Goal: Task Accomplishment & Management: Manage account settings

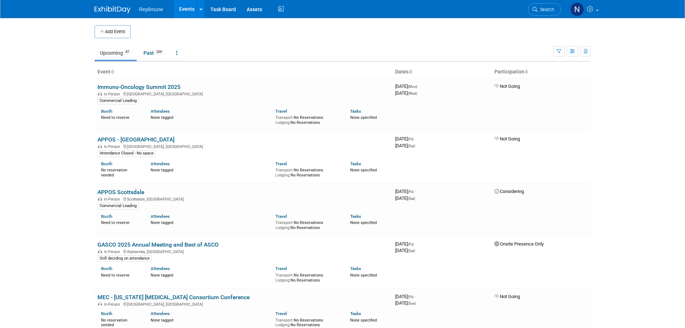
click at [188, 5] on link "Events" at bounding box center [187, 9] width 26 height 18
click at [548, 8] on span "Search" at bounding box center [546, 9] width 17 height 5
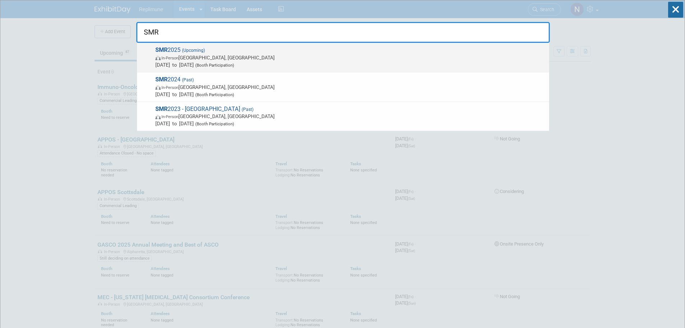
type input "SMR"
click at [166, 57] on span "In-Person" at bounding box center [169, 58] width 17 height 5
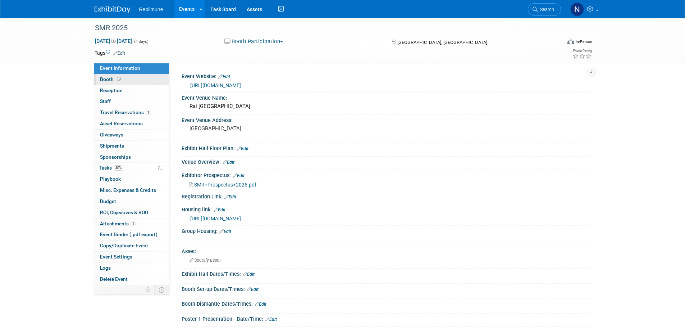
click at [104, 75] on link "Booth" at bounding box center [131, 79] width 75 height 11
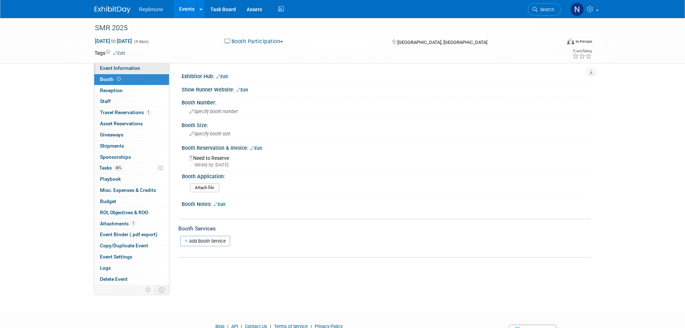
click at [124, 69] on span "Event Information" at bounding box center [120, 68] width 40 height 6
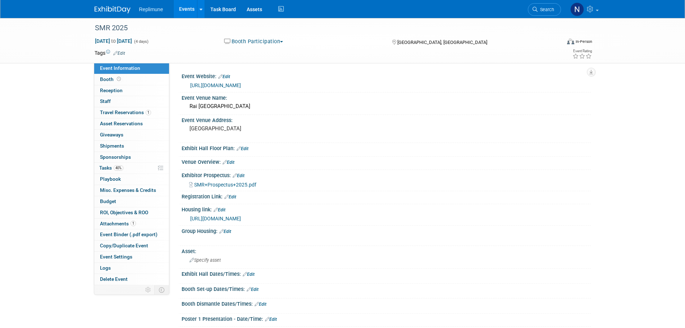
click at [207, 84] on link "https://smrcongress.org/" at bounding box center [215, 85] width 51 height 6
click at [107, 168] on span "Tasks 40%" at bounding box center [111, 168] width 24 height 6
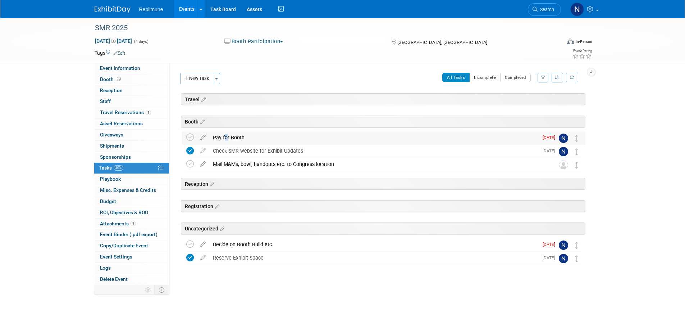
click at [223, 134] on div "Pay for Booth" at bounding box center [373, 137] width 329 height 12
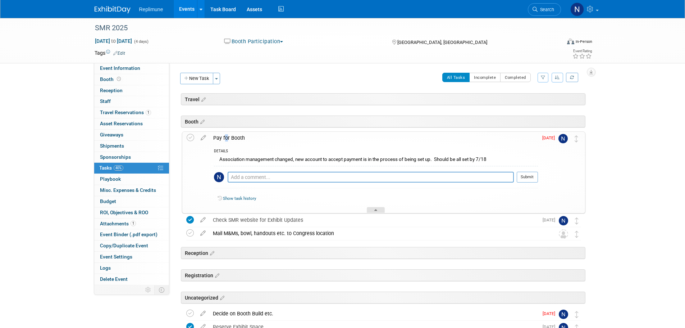
click at [375, 208] on div at bounding box center [376, 210] width 18 height 6
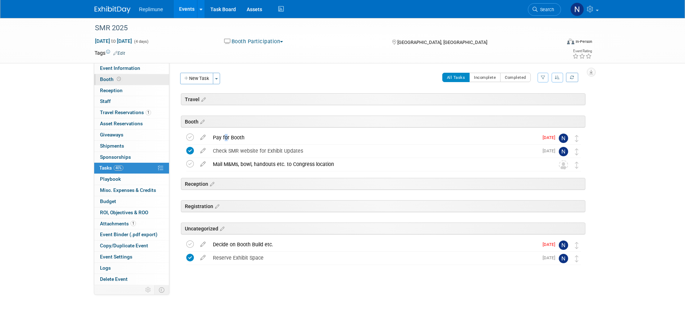
click at [105, 81] on span "Booth" at bounding box center [111, 79] width 22 height 6
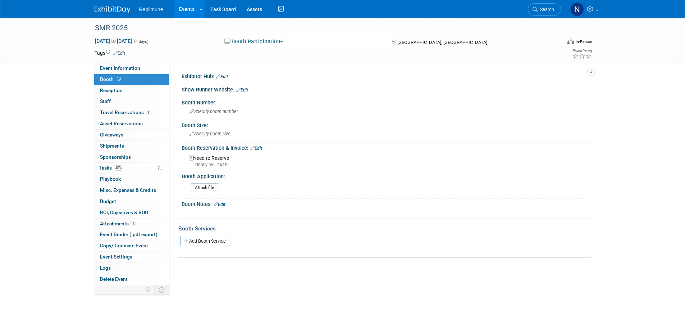
click at [186, 2] on link "Events" at bounding box center [187, 9] width 26 height 18
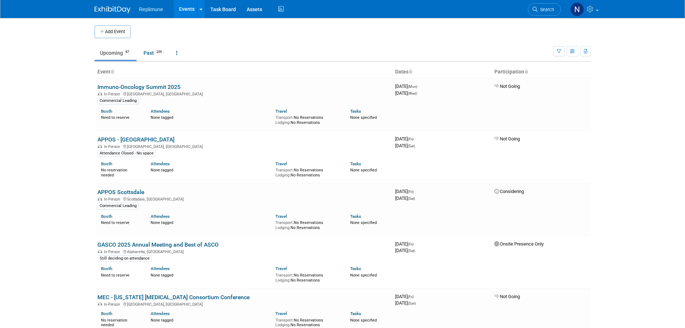
click at [187, 10] on link "Events" at bounding box center [187, 9] width 26 height 18
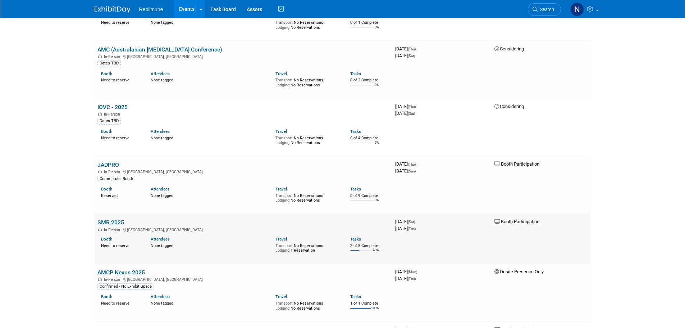
scroll to position [1726, 0]
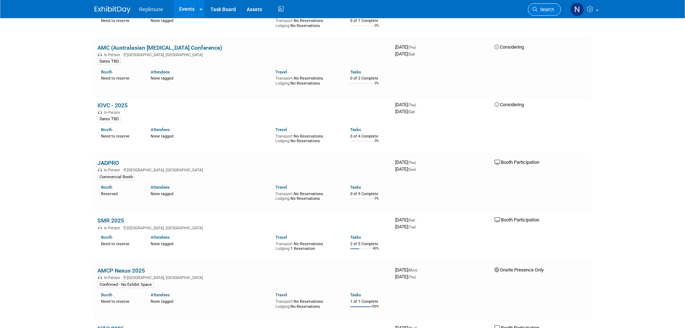
drag, startPoint x: 545, startPoint y: 10, endPoint x: 542, endPoint y: 9, distance: 3.6
click at [544, 10] on span "Search" at bounding box center [546, 9] width 17 height 5
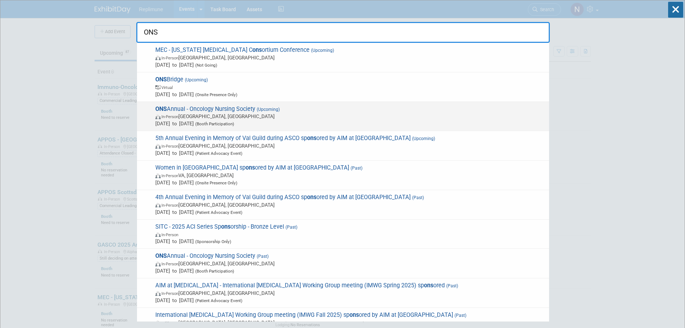
type input "ONS"
click at [183, 113] on span "ONS Annual - Oncology Nursing Society (Upcoming) In-Person [GEOGRAPHIC_DATA], […" at bounding box center [349, 116] width 392 height 22
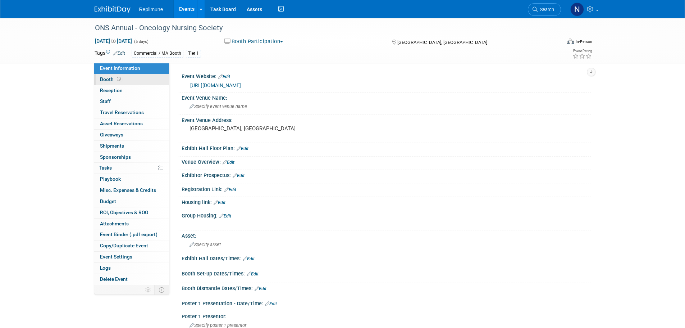
click at [111, 79] on span "Booth" at bounding box center [111, 79] width 22 height 6
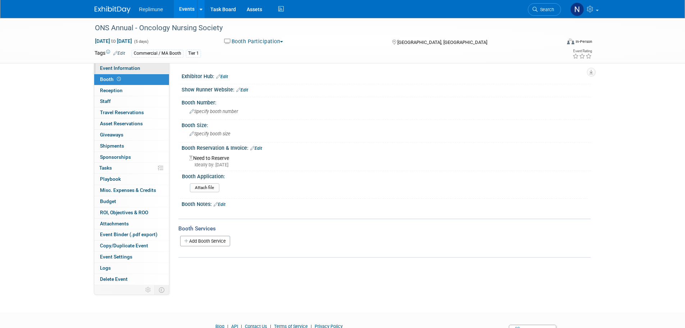
click at [112, 69] on span "Event Information" at bounding box center [120, 68] width 40 height 6
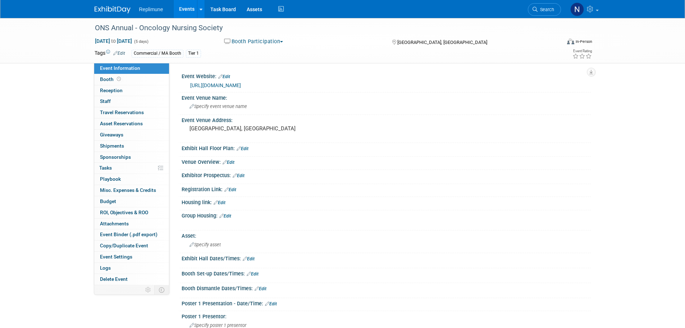
click at [245, 147] on link "Edit" at bounding box center [243, 148] width 12 height 5
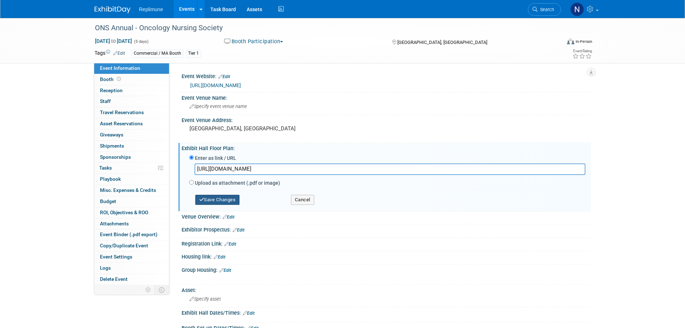
type input "https://smithbucklin.expocad.com/Events/26ons/index.html"
click at [218, 201] on button "Save Changes" at bounding box center [217, 200] width 45 height 10
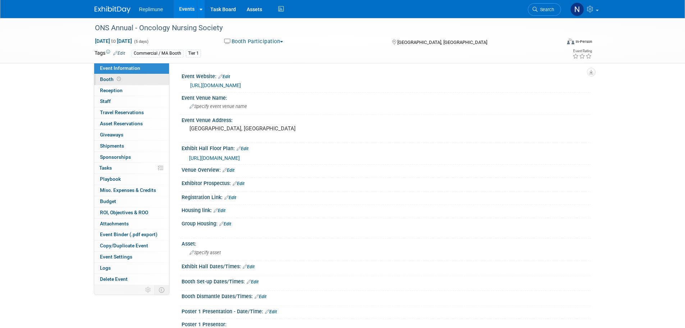
click at [106, 78] on span "Booth" at bounding box center [111, 79] width 22 height 6
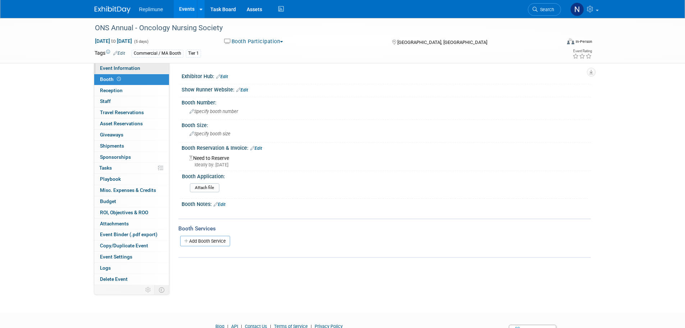
click at [121, 67] on span "Event Information" at bounding box center [120, 68] width 40 height 6
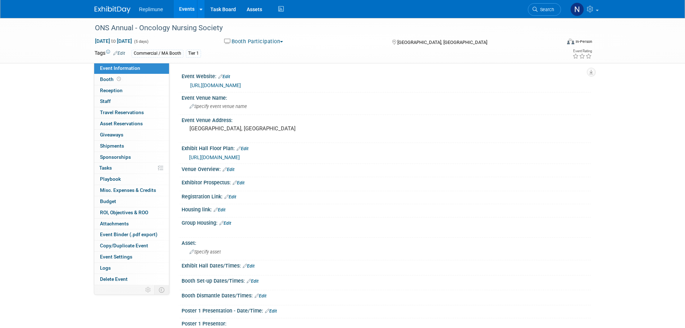
click at [325, 83] on div "https://www.ons.org/education-hub/events/ons-congress" at bounding box center [387, 85] width 395 height 8
click at [241, 83] on link "https://www.ons.org/education-hub/events/ons-congress" at bounding box center [215, 85] width 51 height 6
click at [225, 74] on link "Edit" at bounding box center [224, 76] width 12 height 5
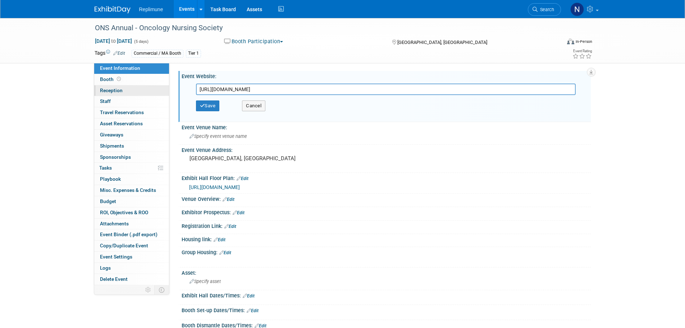
drag, startPoint x: 334, startPoint y: 90, endPoint x: 138, endPoint y: 93, distance: 196.0
click at [142, 94] on div "Event Information Event Info Booth Booth Reception Reception 0 Staff 0 Staff 0 …" at bounding box center [342, 293] width 507 height 551
type input "https://www.onssponsorships.org/ons-congress/"
click at [209, 105] on button "Save" at bounding box center [208, 105] width 24 height 11
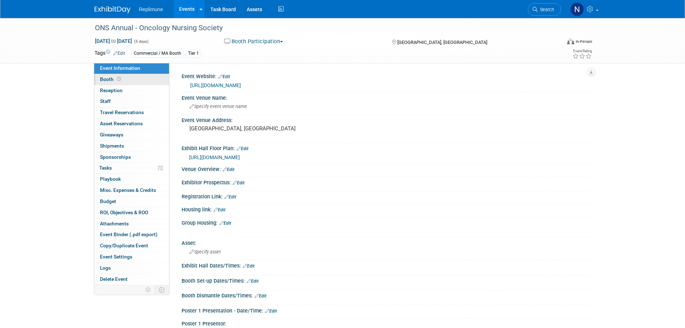
click at [103, 81] on span "Booth" at bounding box center [111, 79] width 22 height 6
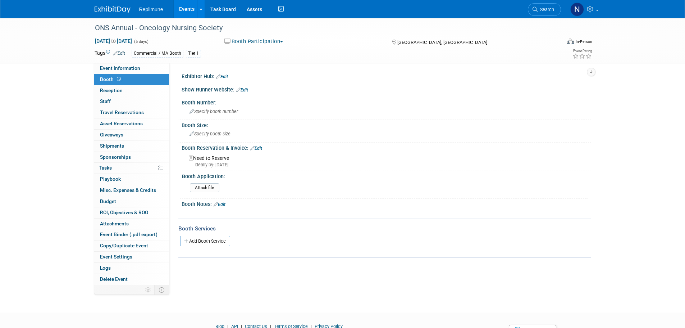
click at [224, 203] on link "Edit" at bounding box center [220, 204] width 12 height 5
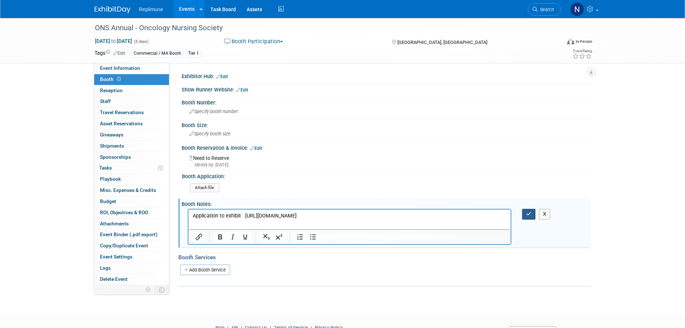
click at [528, 209] on button "button" at bounding box center [528, 214] width 13 height 10
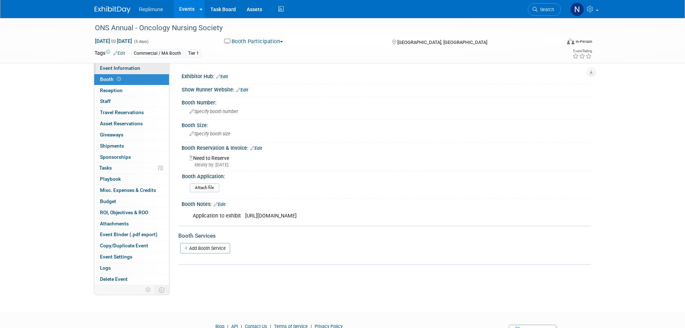
click at [115, 69] on span "Event Information" at bounding box center [120, 68] width 40 height 6
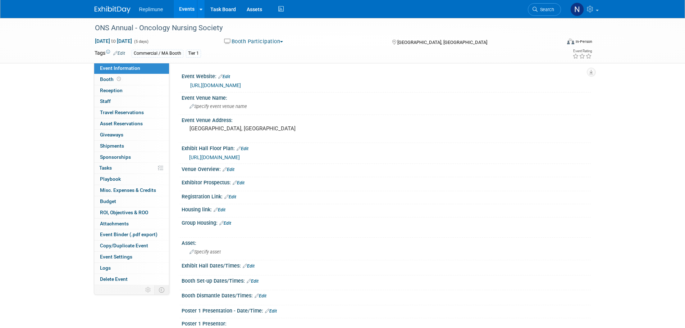
click at [240, 156] on span "https://smithbucklin.expocad.com/Events/26ons/index.html" at bounding box center [214, 157] width 51 height 6
